Goal: Obtain resource: Download file/media

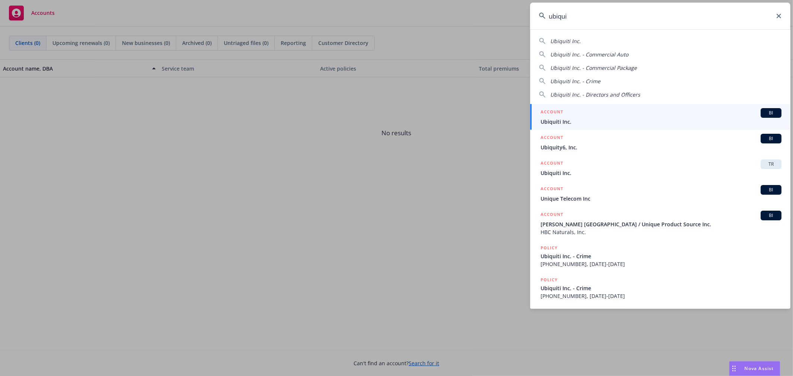
drag, startPoint x: 760, startPoint y: 374, endPoint x: 757, endPoint y: 370, distance: 5.3
click at [760, 373] on div "Nova Assist" at bounding box center [754, 369] width 51 height 14
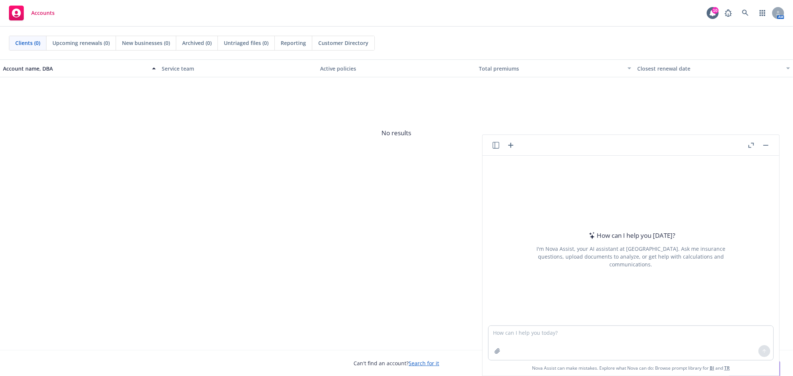
click at [491, 148] on header at bounding box center [630, 145] width 297 height 21
click at [492, 144] on icon "button" at bounding box center [495, 145] width 7 height 7
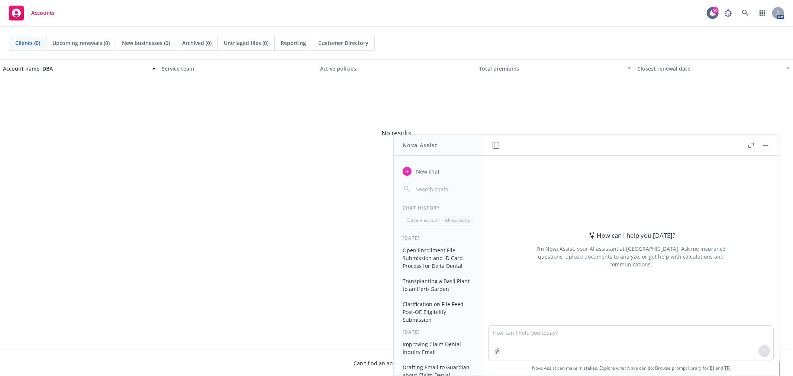
click at [439, 247] on button "Open Enrollment File Submission and ID Card Process for Delta Dental" at bounding box center [438, 258] width 77 height 28
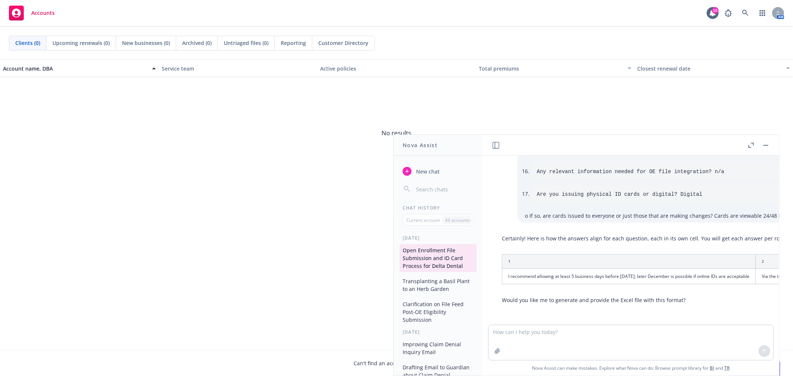
scroll to position [364, 0]
click at [547, 327] on textarea at bounding box center [630, 342] width 285 height 35
paste textarea "• Loremip dolor si amet conse adipisci elit seddo ei te incididu ut labo ET dol…"
type textarea "lor ips do si amet con adipisc el seddo eiusmodte inc? • Utlabor etdol ma aliq …"
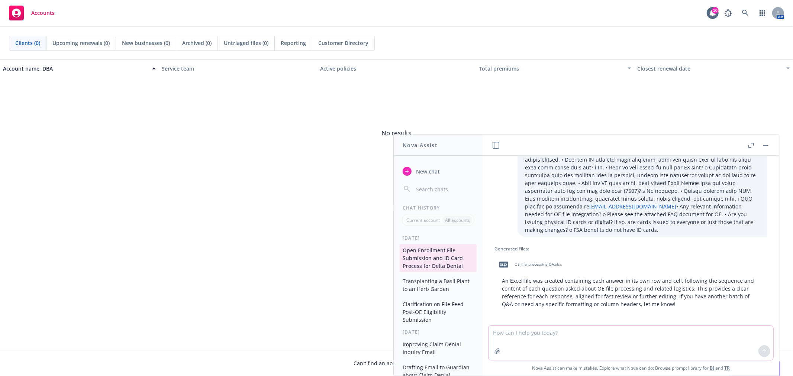
scroll to position [678, 0]
click at [541, 254] on div "xlsx OE_file_processing_QA.xlsx" at bounding box center [528, 263] width 69 height 19
click at [581, 340] on textarea at bounding box center [630, 343] width 285 height 34
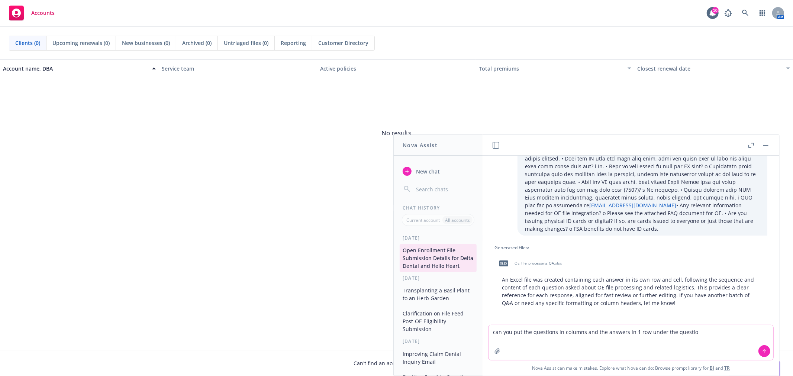
type textarea "can you put the questions in columns and the answers in 1 row under the question"
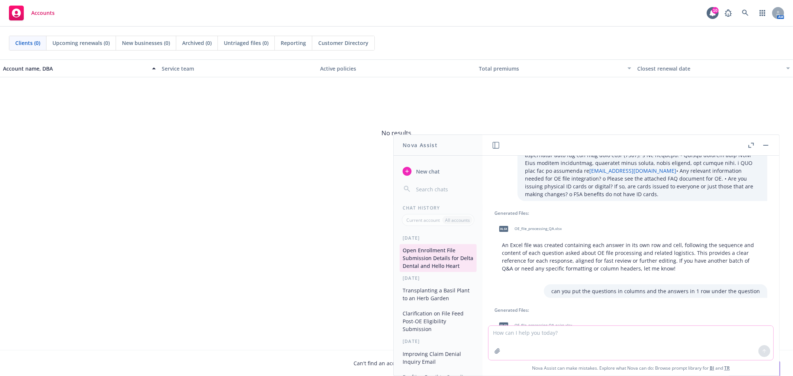
scroll to position [767, 0]
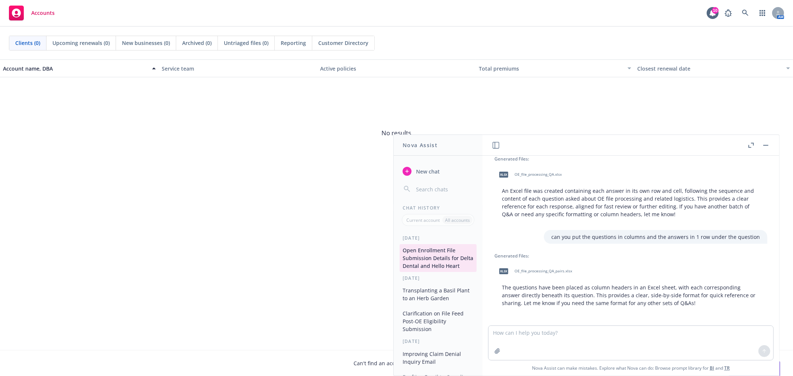
click at [549, 265] on div "xlsx OE_file_processing_QA_pairs.xlsx" at bounding box center [533, 271] width 79 height 19
click at [620, 335] on textarea at bounding box center [630, 343] width 285 height 34
paste textarea "1. Confirm dates of when final approved file needs to be received to have ID re…"
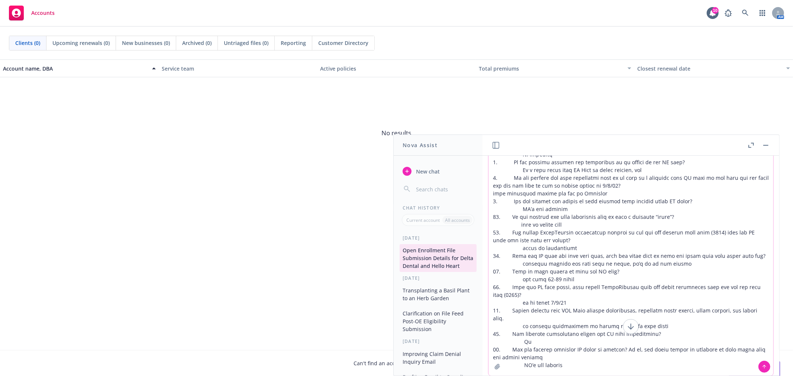
scroll to position [55, 0]
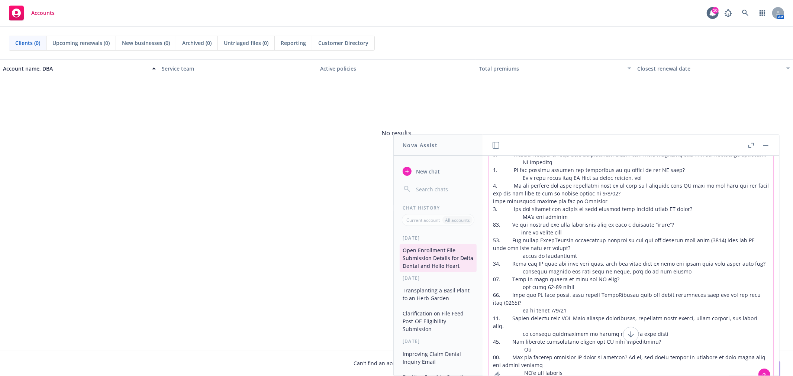
type textarea "can you do the same thing with these questions and answers " 1. Confirm dates o…"
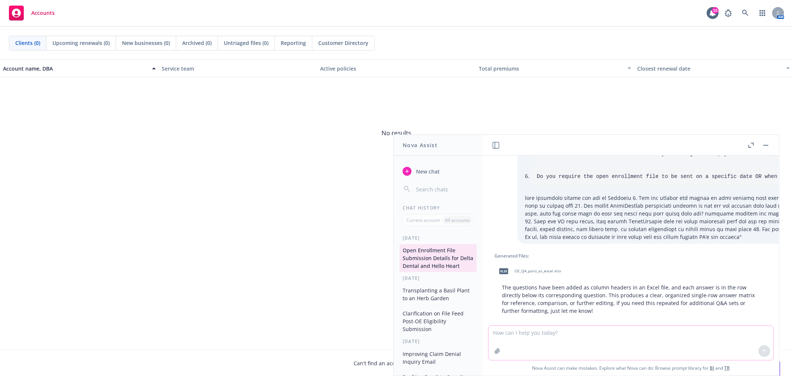
scroll to position [1097, 0]
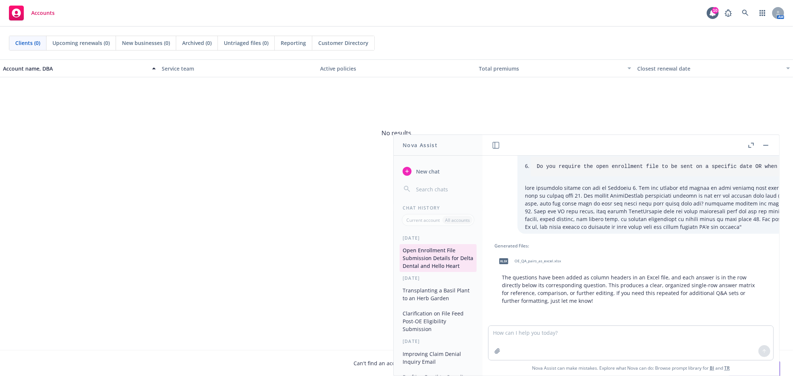
click at [545, 258] on div "xlsx OE_QA_pairs_as_excel.xlsx" at bounding box center [528, 261] width 68 height 19
